Goal: Information Seeking & Learning: Find specific fact

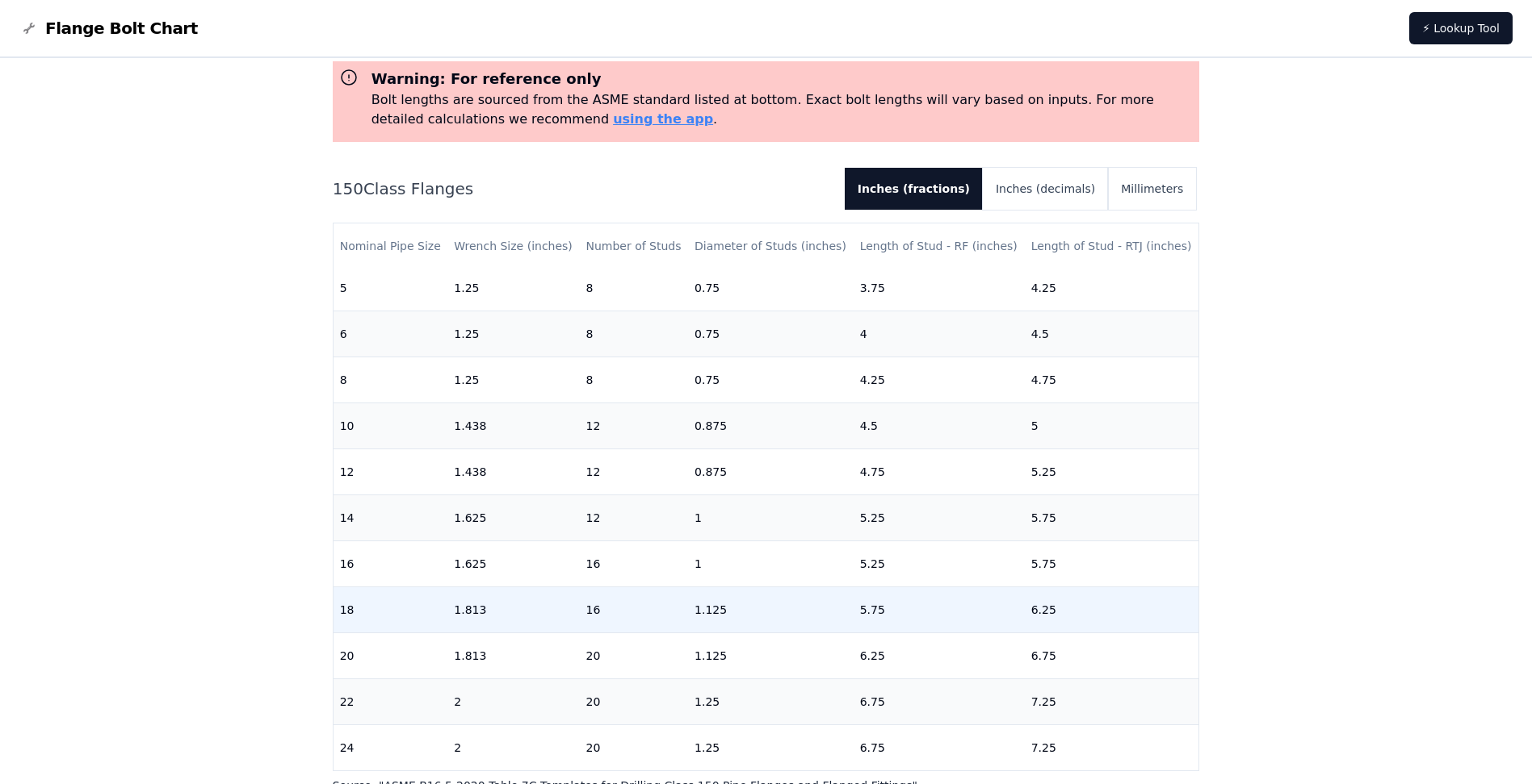
scroll to position [161, 0]
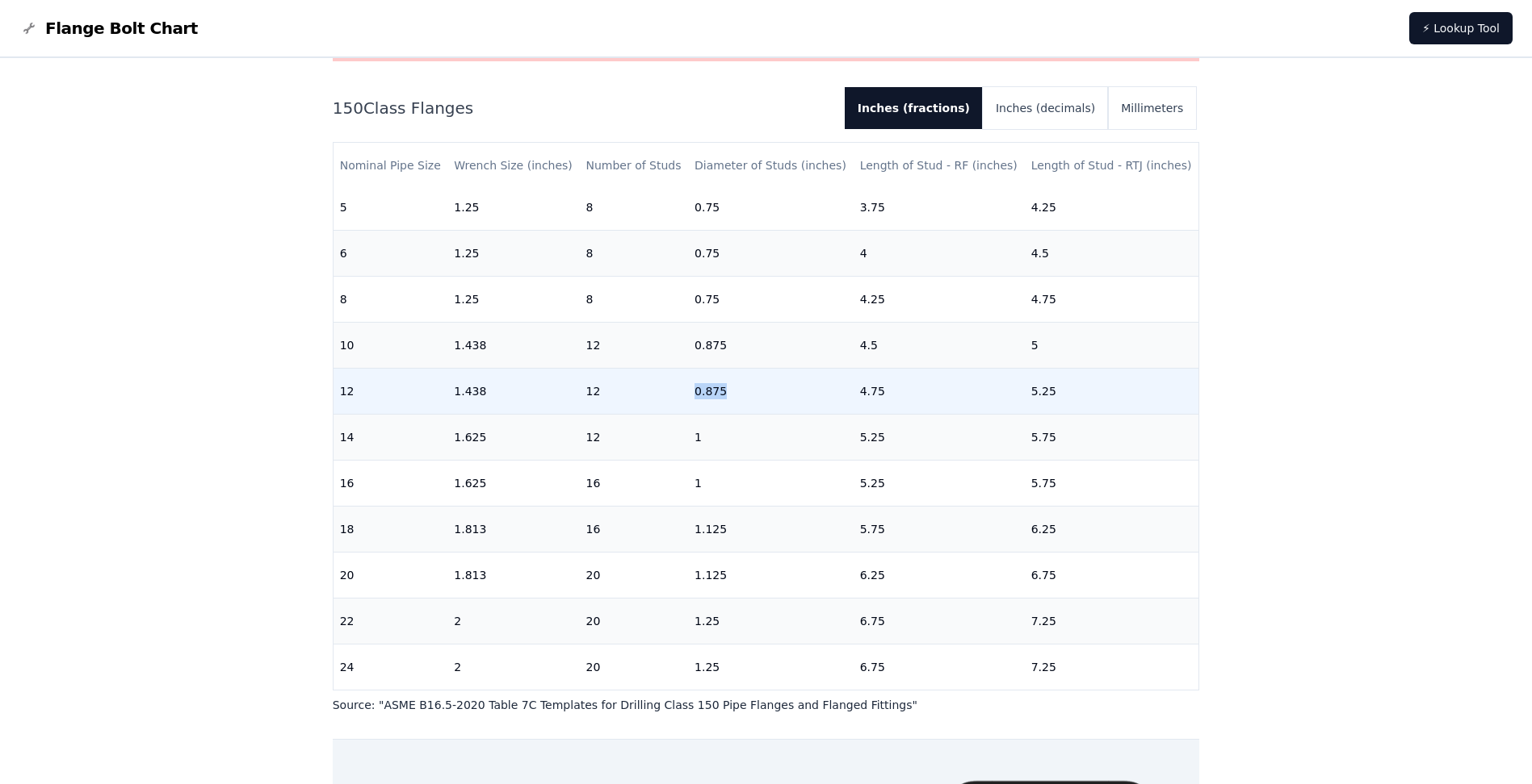
drag, startPoint x: 689, startPoint y: 379, endPoint x: 717, endPoint y: 377, distance: 28.1
click at [717, 377] on td "0.875" at bounding box center [771, 391] width 165 height 46
copy td "0.875"
drag, startPoint x: 882, startPoint y: 376, endPoint x: 851, endPoint y: 378, distance: 31.1
click at [853, 378] on td "4.75" at bounding box center [939, 391] width 171 height 46
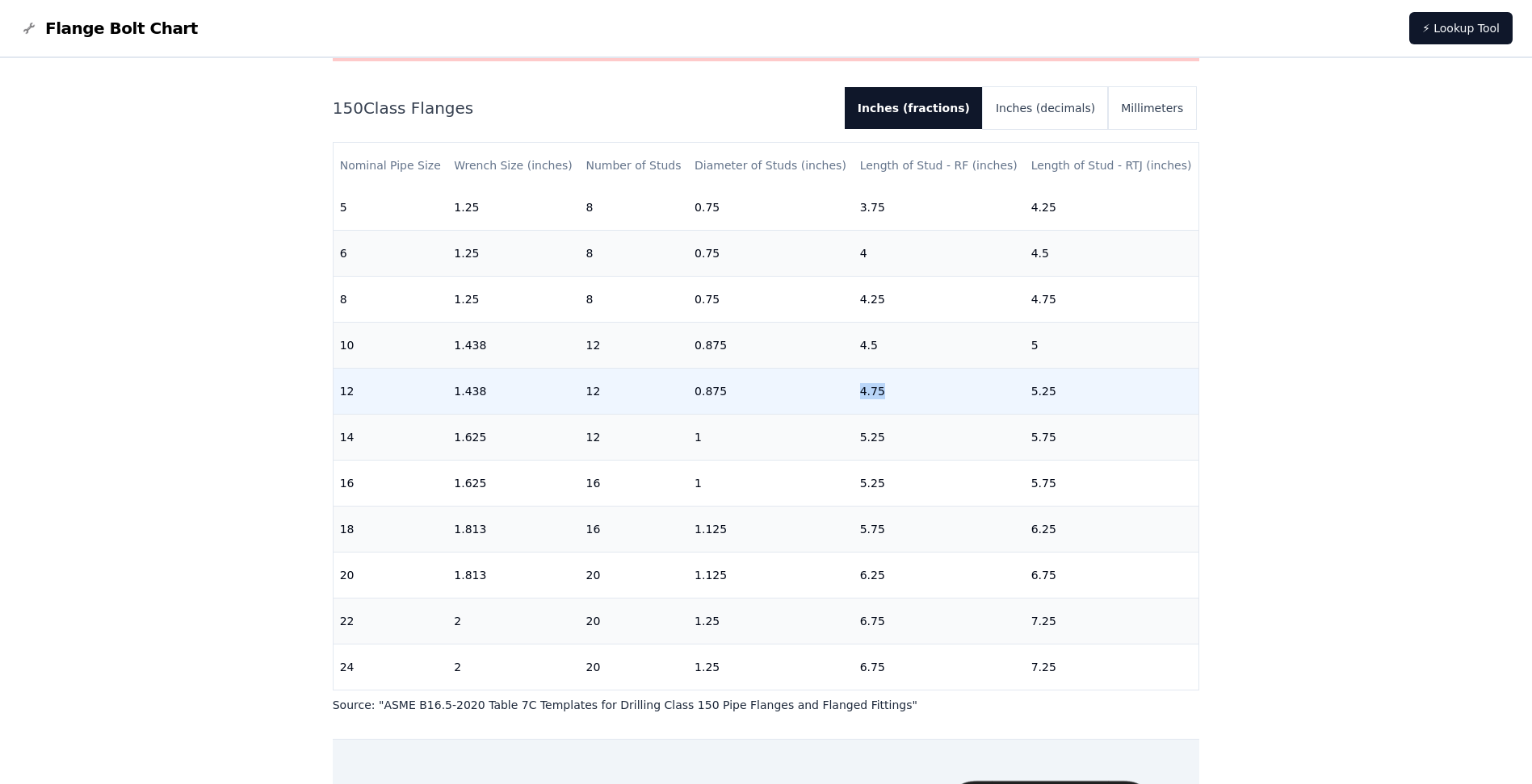
drag, startPoint x: 851, startPoint y: 378, endPoint x: 861, endPoint y: 378, distance: 10.0
copy td "4.75"
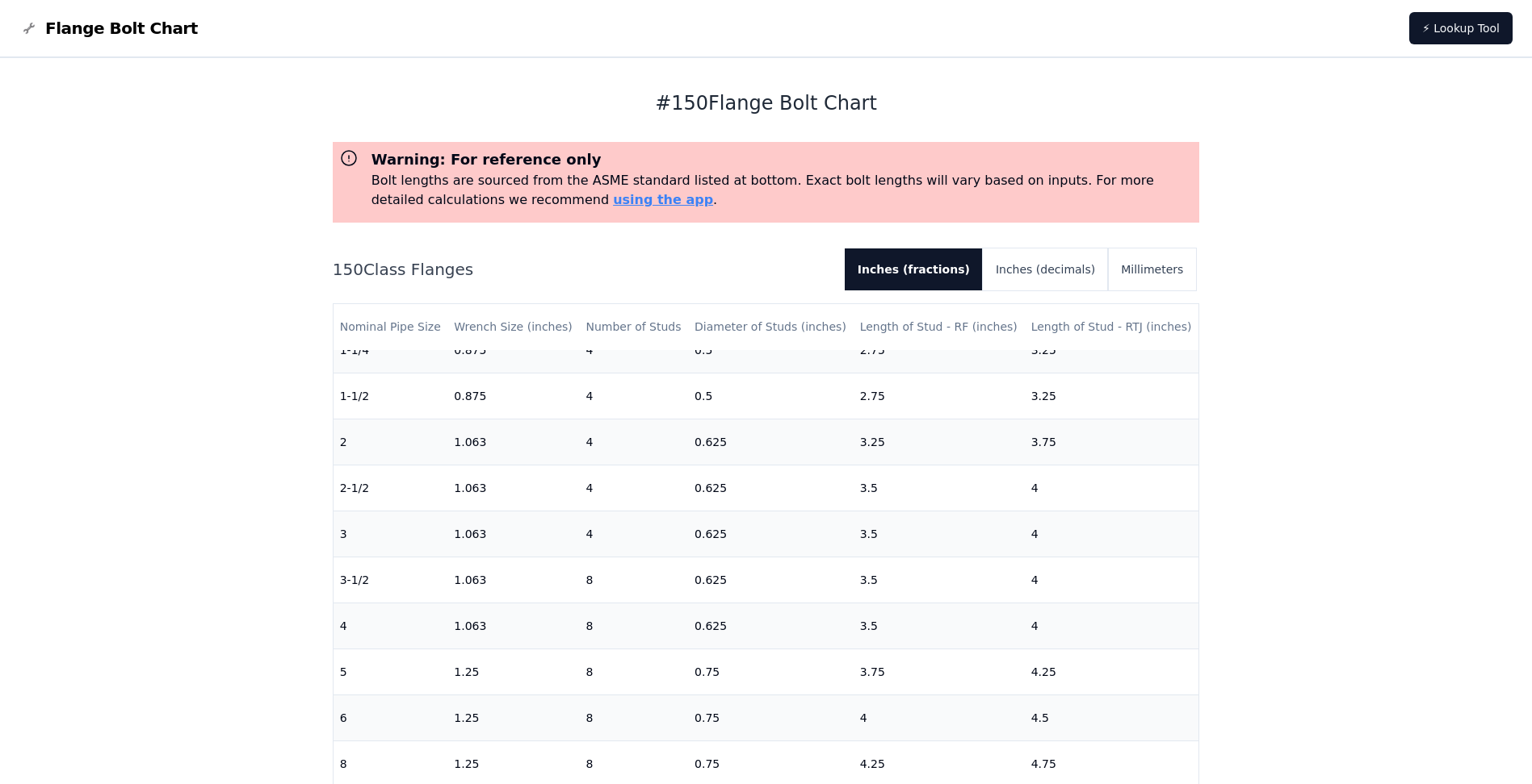
scroll to position [323, 0]
